Goal: Find specific page/section: Find specific page/section

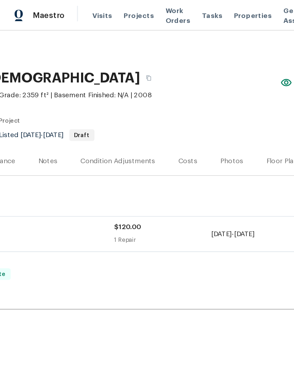
scroll to position [0, 103]
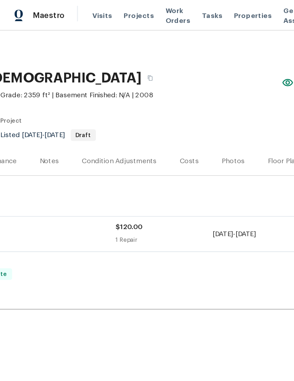
click at [166, 119] on div "Photos" at bounding box center [169, 117] width 17 height 7
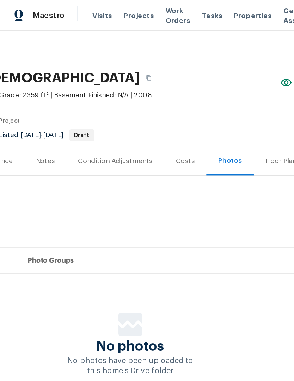
scroll to position [0, 104]
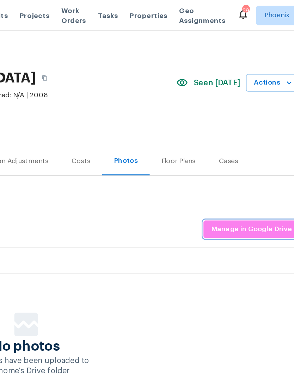
click at [229, 167] on span "Manage in Google Drive" at bounding box center [258, 166] width 59 height 9
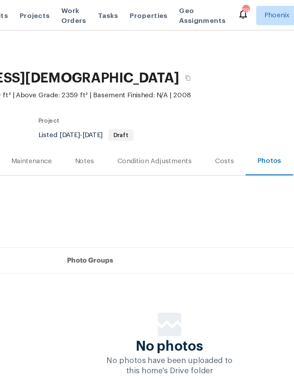
scroll to position [0, 0]
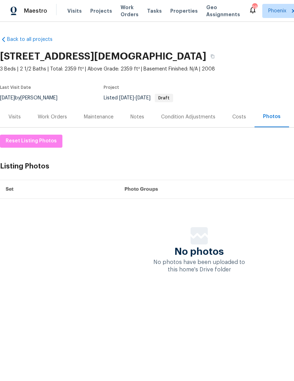
click at [72, 11] on span "Visits" at bounding box center [74, 11] width 14 height 7
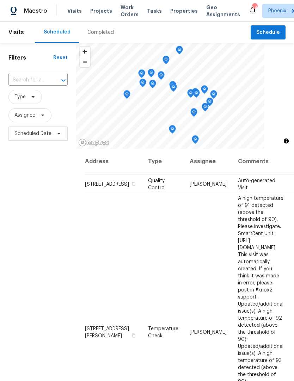
scroll to position [0, 0]
click at [29, 75] on input "text" at bounding box center [27, 80] width 39 height 11
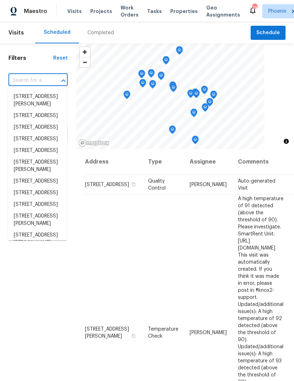
scroll to position [0, 0]
click at [34, 83] on input "text" at bounding box center [27, 80] width 39 height 11
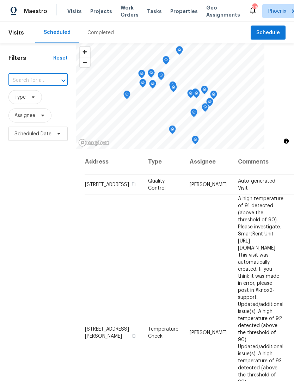
paste input "[STREET_ADDRESS]"
type input "[STREET_ADDRESS]"
click at [43, 103] on li "[STREET_ADDRESS]" at bounding box center [37, 97] width 59 height 12
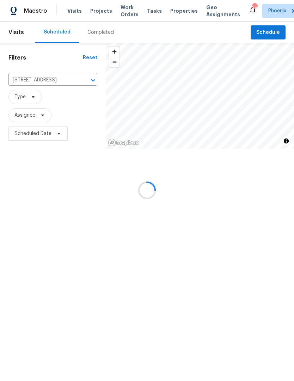
scroll to position [0, 0]
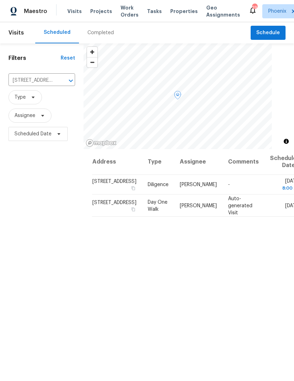
click at [100, 184] on span "[STREET_ADDRESS]" at bounding box center [114, 181] width 44 height 5
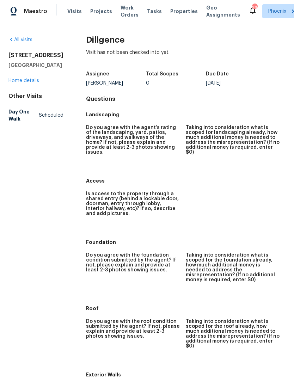
click at [36, 83] on link "Home details" at bounding box center [23, 80] width 31 height 5
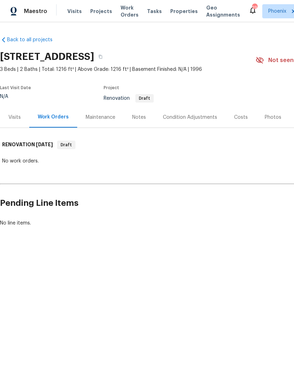
click at [240, 120] on div "Costs" at bounding box center [241, 117] width 14 height 7
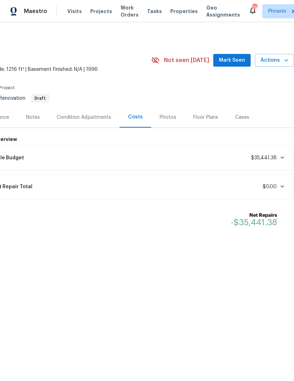
scroll to position [0, 104]
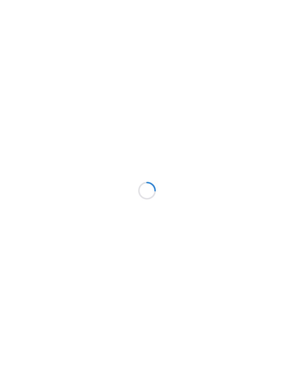
scroll to position [0, 0]
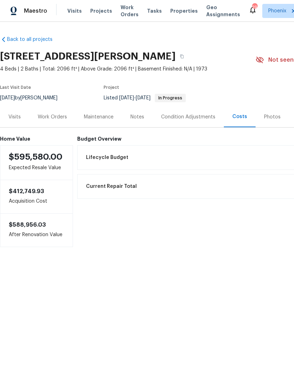
click at [123, 8] on span "Work Orders" at bounding box center [129, 11] width 18 height 14
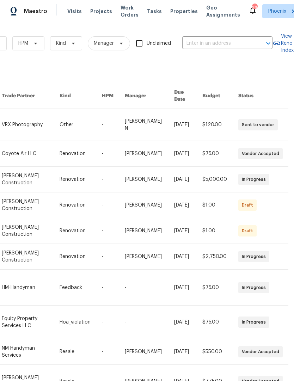
scroll to position [0, 119]
click at [224, 43] on input "text" at bounding box center [217, 43] width 70 height 11
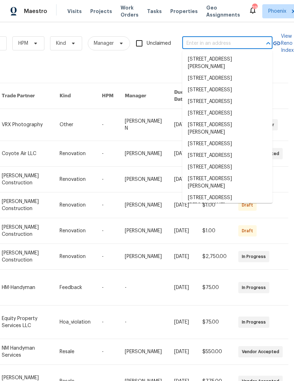
scroll to position [0, 0]
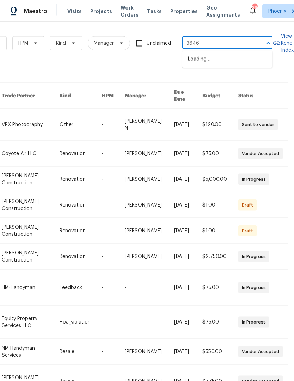
type input "3646"
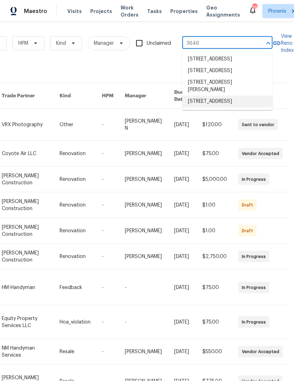
click at [230, 107] on li "[STREET_ADDRESS]" at bounding box center [227, 102] width 90 height 12
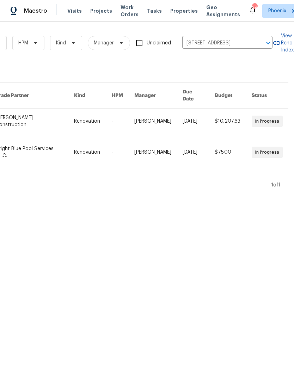
click at [15, 112] on link at bounding box center [35, 121] width 78 height 25
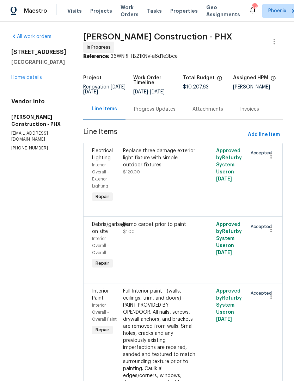
scroll to position [0, 0]
click at [21, 80] on link "Home details" at bounding box center [26, 77] width 31 height 5
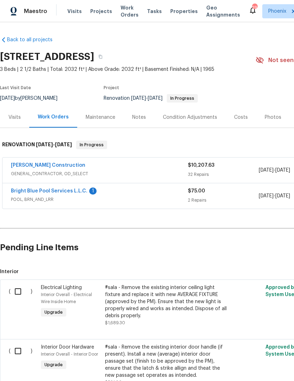
click at [15, 118] on div "Visits" at bounding box center [14, 117] width 12 height 7
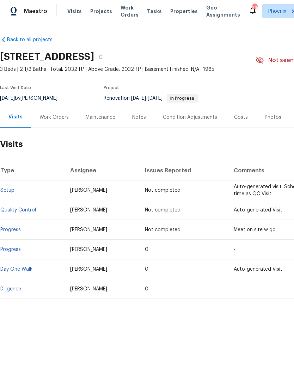
click at [53, 115] on div "Work Orders" at bounding box center [53, 117] width 29 height 7
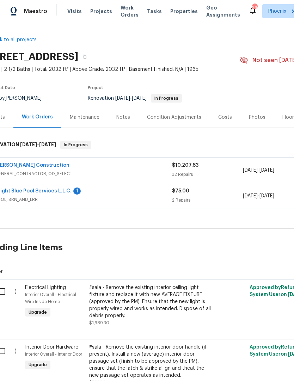
scroll to position [0, 16]
click at [221, 124] on div "Costs" at bounding box center [225, 117] width 31 height 21
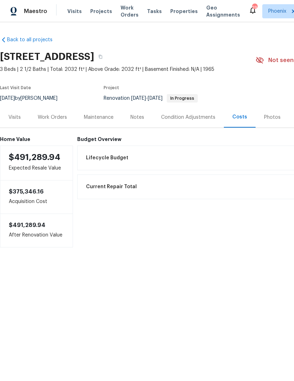
click at [61, 118] on div "Work Orders" at bounding box center [52, 117] width 29 height 7
